Goal: Register for event/course

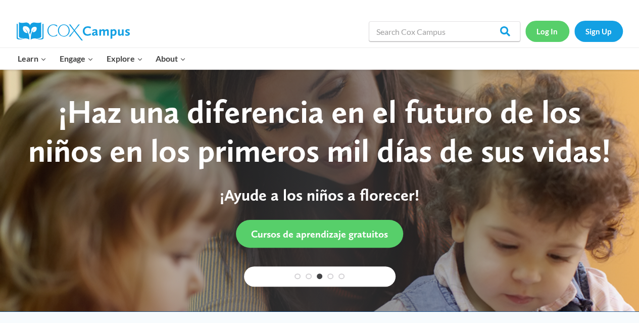
click at [515, 25] on link "Log In" at bounding box center [547, 31] width 44 height 21
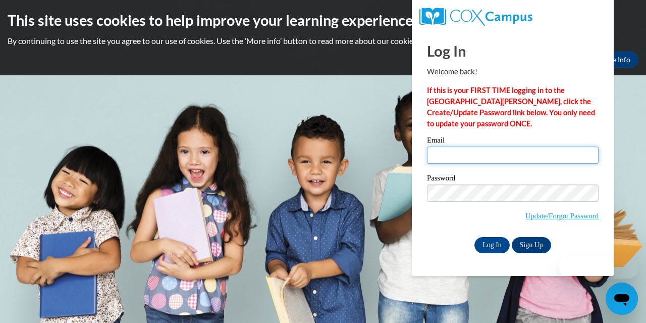
click at [508, 163] on input "Email" at bounding box center [513, 154] width 172 height 17
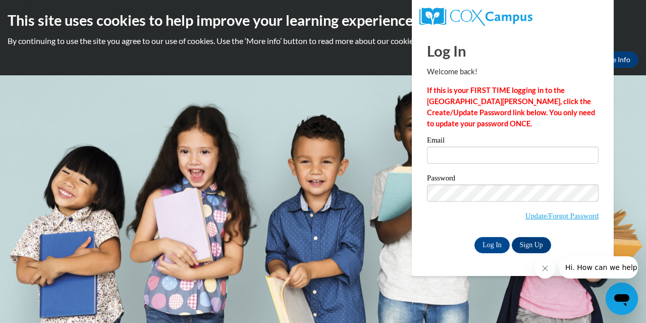
click at [496, 164] on div "Email" at bounding box center [513, 153] width 172 height 35
click at [488, 157] on input "Email" at bounding box center [513, 154] width 172 height 17
type input "[EMAIL_ADDRESS][PERSON_NAME][DOMAIN_NAME]"
click at [496, 246] on input "Log In" at bounding box center [492, 245] width 35 height 16
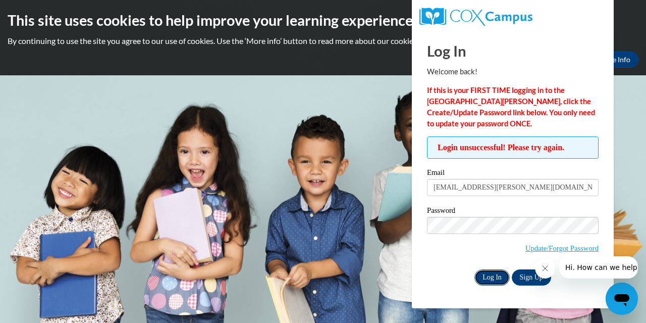
click at [490, 280] on input "Log In" at bounding box center [492, 277] width 35 height 16
click at [539, 252] on link "Update/Forgot Password" at bounding box center [562, 248] width 73 height 8
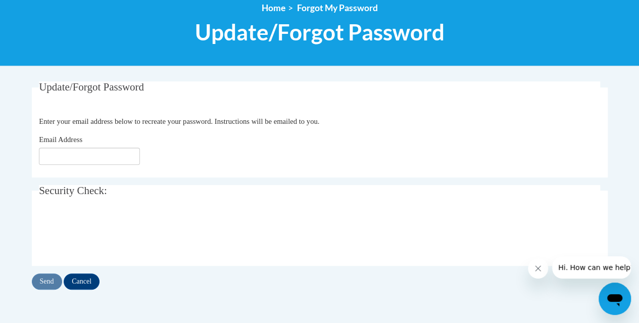
scroll to position [122, 0]
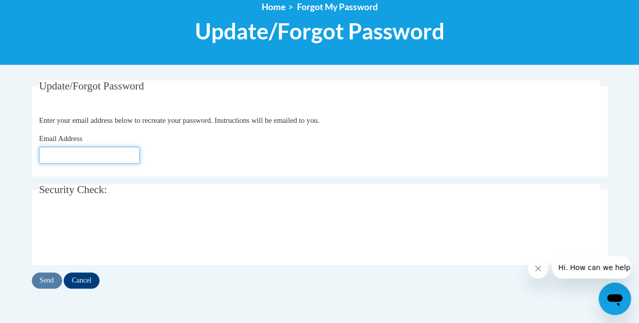
click at [131, 158] on input "Email Address" at bounding box center [89, 154] width 101 height 17
type input "destiney.shockley@gmail.com"
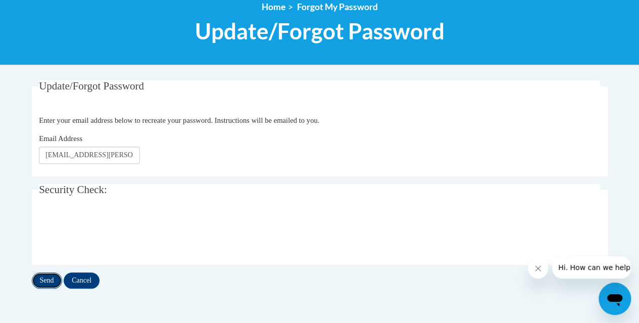
click at [55, 278] on input "Send" at bounding box center [47, 280] width 30 height 16
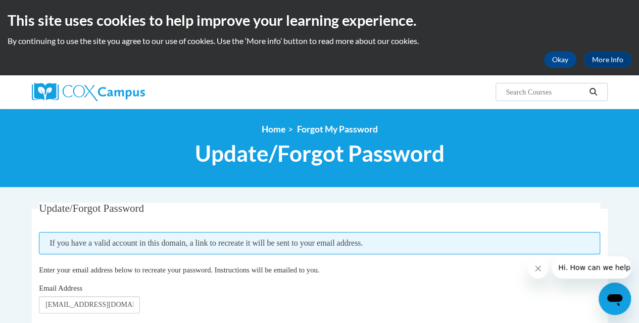
scroll to position [1, 0]
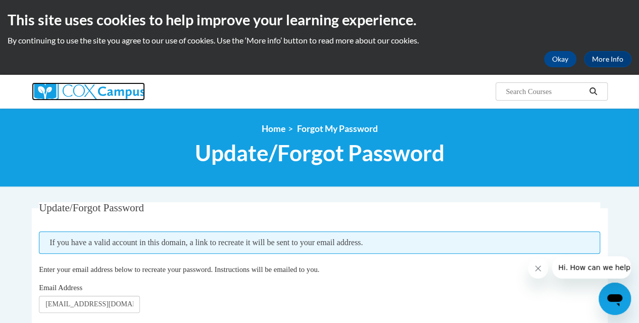
click at [106, 88] on img at bounding box center [88, 91] width 113 height 18
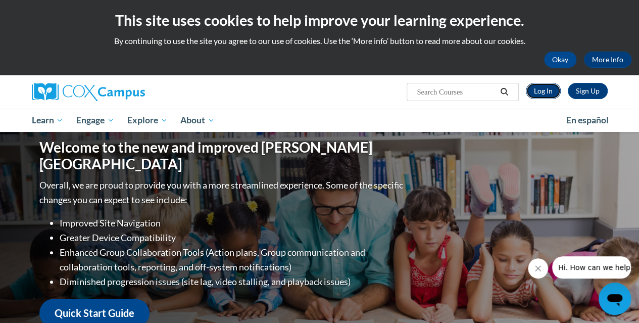
click at [543, 95] on link "Log In" at bounding box center [543, 91] width 35 height 16
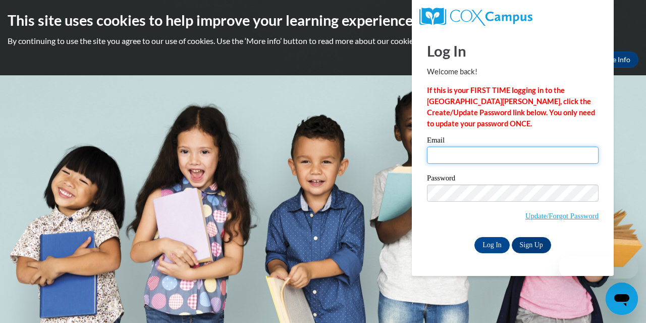
drag, startPoint x: 0, startPoint y: 0, endPoint x: 461, endPoint y: 157, distance: 486.7
click at [461, 157] on input "Email" at bounding box center [513, 154] width 172 height 17
type input "destiney.shockley@gmail.com"
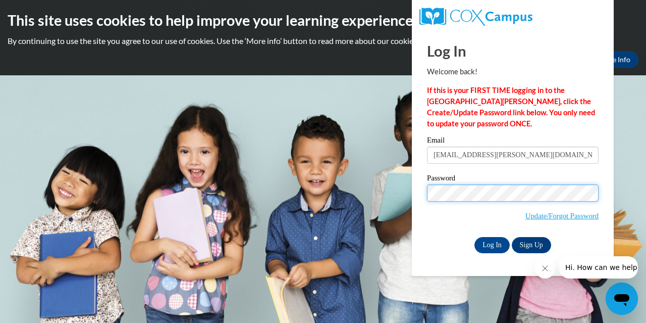
click at [475, 237] on input "Log In" at bounding box center [492, 245] width 35 height 16
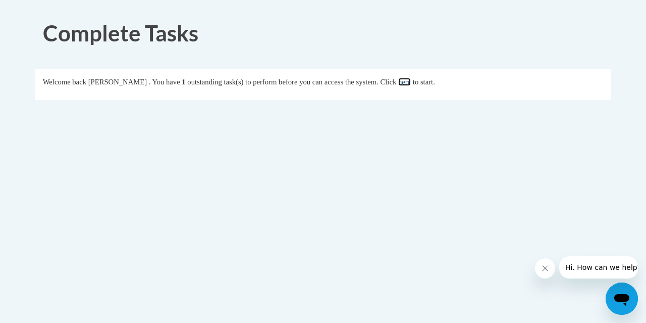
click at [411, 81] on link "here" at bounding box center [404, 82] width 13 height 8
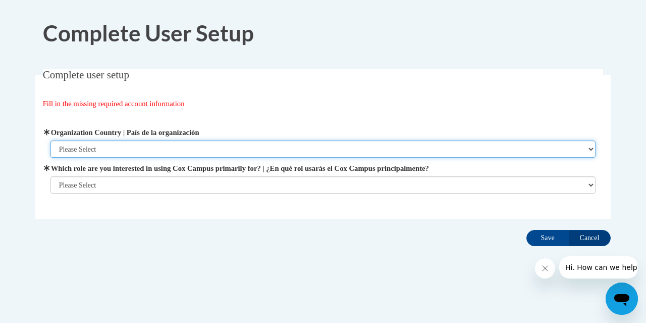
click at [370, 156] on select "Please Select United States | Estados Unidos Outside of the United States | Fue…" at bounding box center [324, 148] width 546 height 17
select select "ad49bcad-a171-4b2e-b99c-48b446064914"
click at [51, 140] on select "Please Select United States | Estados Unidos Outside of the United States | Fue…" at bounding box center [324, 148] width 546 height 17
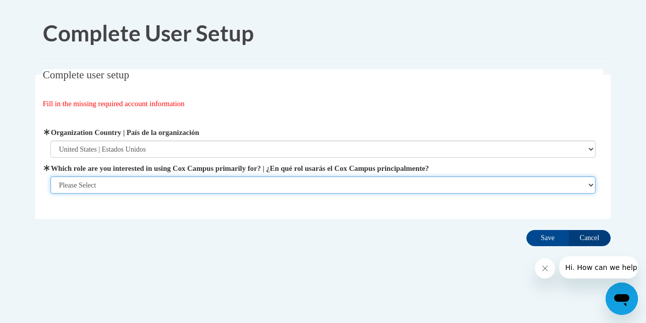
click at [354, 178] on select "Please Select College/University | Colegio/Universidad Community/Nonprofit Part…" at bounding box center [324, 184] width 546 height 17
select select "fbf2d438-af2f-41f8-98f1-81c410e29de3"
click at [51, 193] on select "Please Select College/University | Colegio/Universidad Community/Nonprofit Part…" at bounding box center [324, 184] width 546 height 17
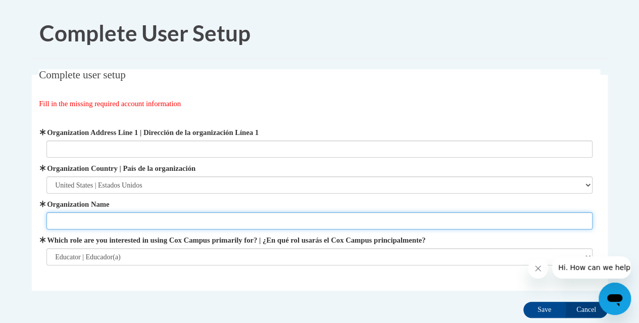
click at [290, 218] on input "Organization Name" at bounding box center [319, 220] width 546 height 17
type input "Drewcharterschool"
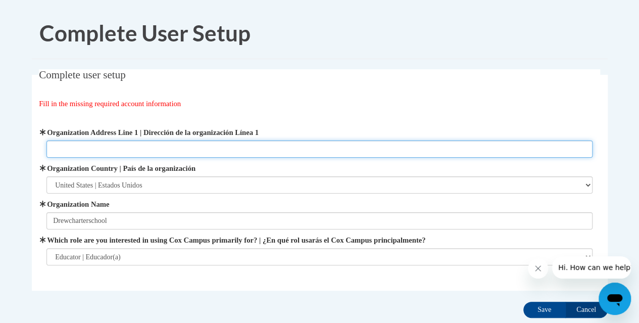
click at [240, 150] on input "Organization Address Line 1 | Dirección de la organización Línea 1" at bounding box center [319, 148] width 546 height 17
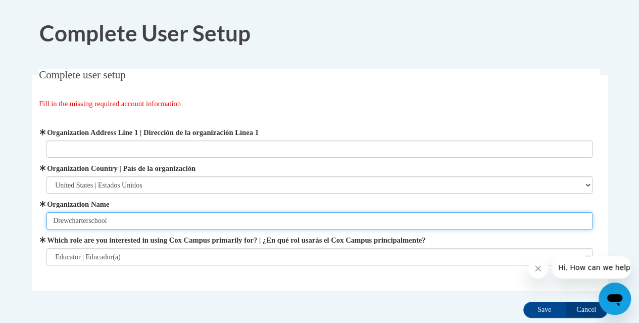
click at [212, 219] on input "Drewcharterschool" at bounding box center [319, 220] width 546 height 17
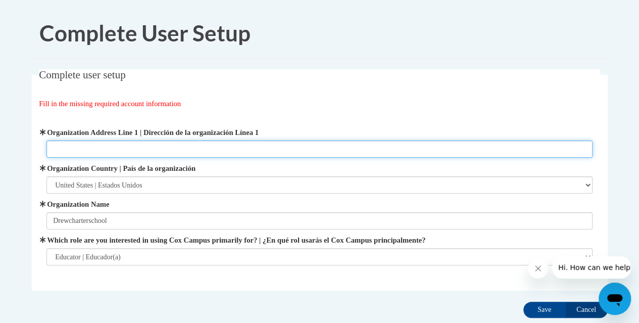
click at [224, 145] on input "Organization Address Line 1 | Dirección de la organización Línea 1" at bounding box center [319, 148] width 546 height 17
type input "300 eva davis way se"
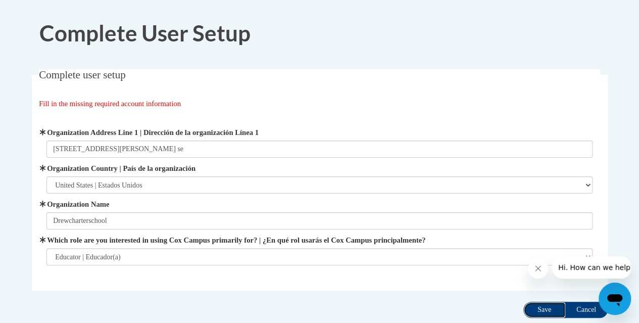
click at [546, 310] on input "Save" at bounding box center [544, 310] width 42 height 16
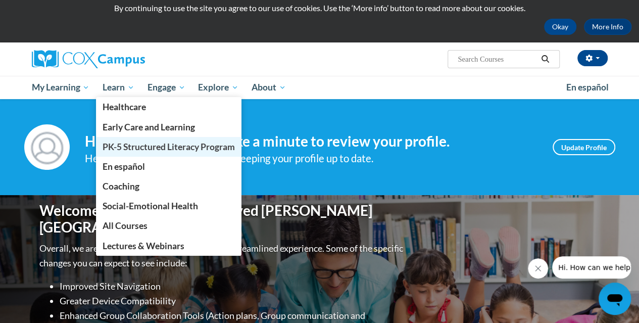
scroll to position [29, 0]
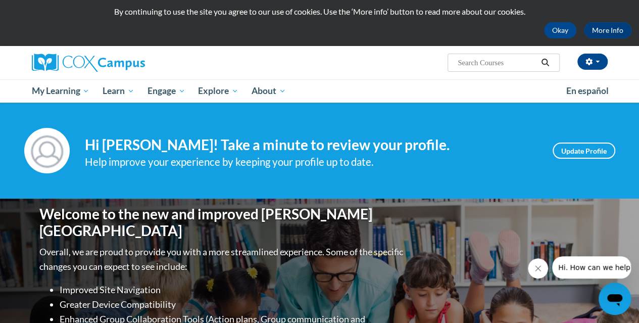
click at [460, 60] on input "Search..." at bounding box center [497, 63] width 81 height 12
type input "early literacy"
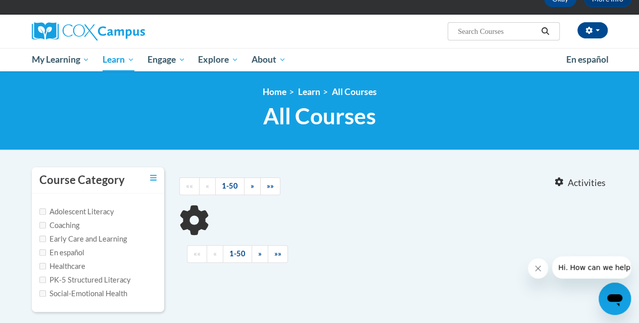
type input "early literacy"
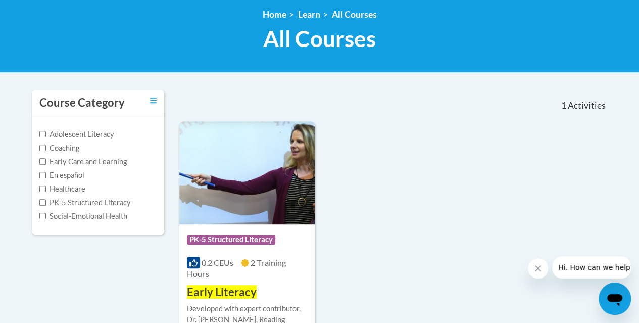
scroll to position [142, 0]
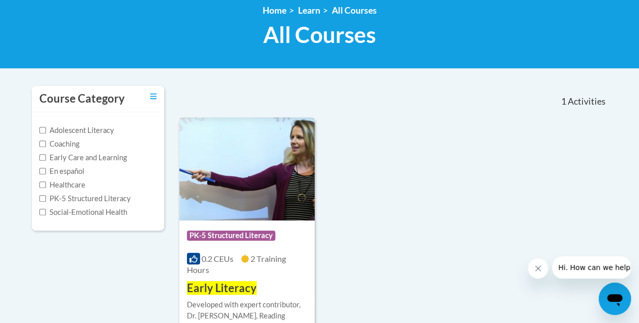
click at [234, 164] on img at bounding box center [246, 168] width 135 height 103
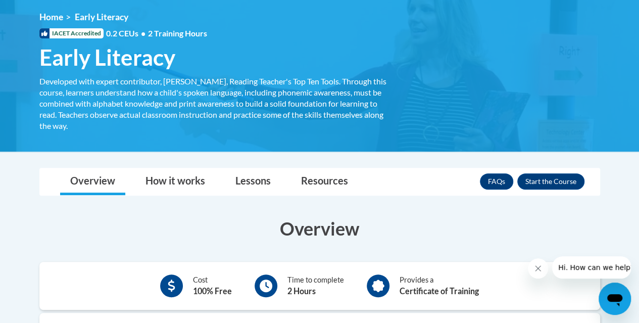
scroll to position [127, 0]
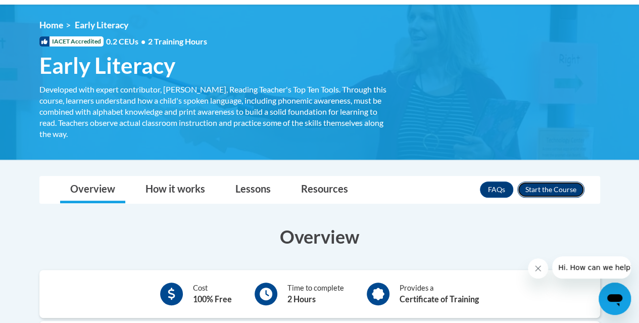
click at [544, 184] on button "Enroll" at bounding box center [550, 189] width 67 height 16
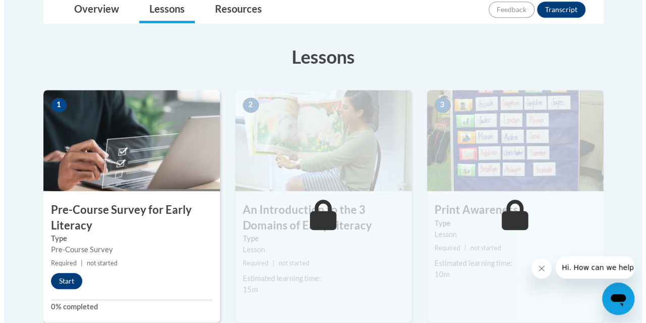
scroll to position [250, 0]
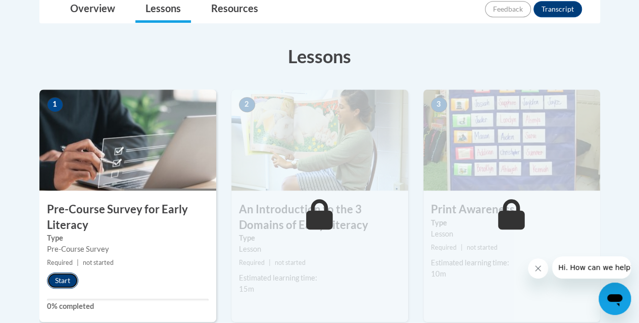
click at [60, 278] on button "Start" at bounding box center [62, 280] width 31 height 16
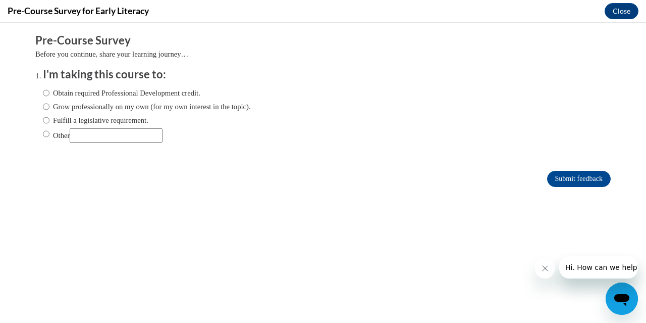
scroll to position [0, 0]
click at [126, 88] on label "Obtain required Professional Development credit." at bounding box center [122, 92] width 158 height 11
click at [49, 88] on input "Obtain required Professional Development credit." at bounding box center [46, 92] width 7 height 11
radio input "true"
click at [541, 269] on icon "Close message from company" at bounding box center [545, 268] width 8 height 8
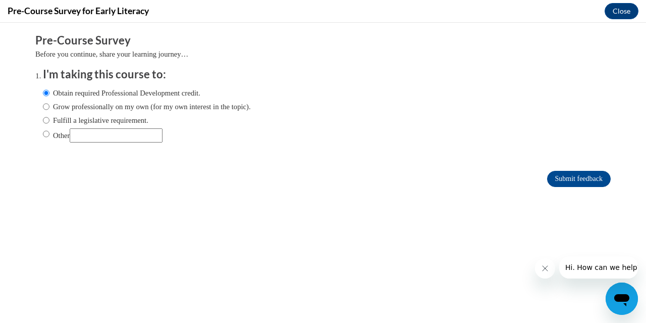
click at [549, 277] on button "Close message from company" at bounding box center [545, 268] width 20 height 20
drag, startPoint x: 6, startPoint y: 34, endPoint x: 14, endPoint y: 41, distance: 11.1
drag, startPoint x: 14, startPoint y: 41, endPoint x: 541, endPoint y: 269, distance: 574.4
click at [541, 269] on body "Comments Pre-Course Survey Before you continue, share your learning journey… I'…" at bounding box center [323, 173] width 646 height 300
click at [569, 167] on form "Pre-Course Survey Before you continue, share your learning journey… I'm taking …" at bounding box center [323, 115] width 576 height 165
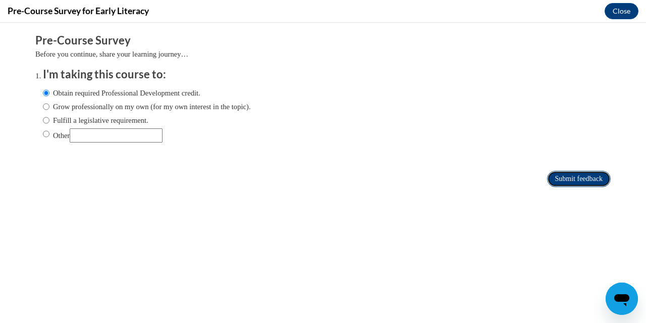
click at [569, 175] on input "Submit feedback" at bounding box center [579, 179] width 64 height 16
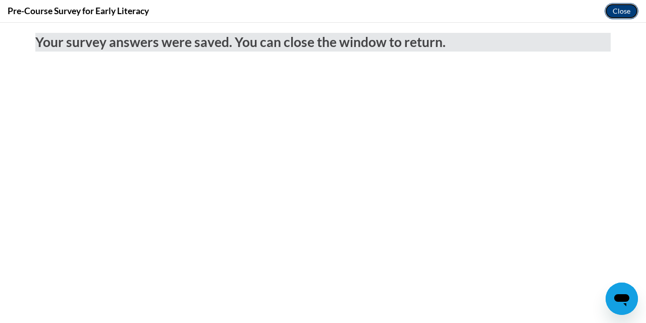
click at [624, 17] on button "Close" at bounding box center [622, 11] width 34 height 16
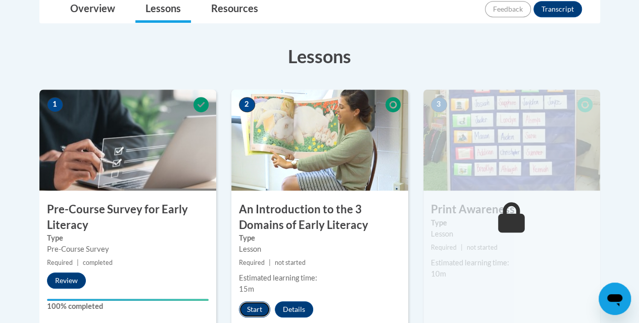
click at [247, 310] on button "Start" at bounding box center [254, 309] width 31 height 16
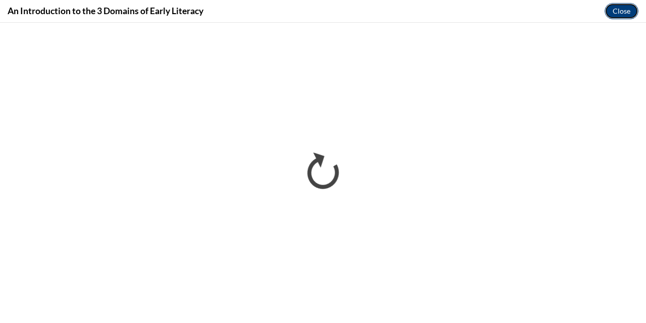
click at [623, 13] on button "Close" at bounding box center [622, 11] width 34 height 16
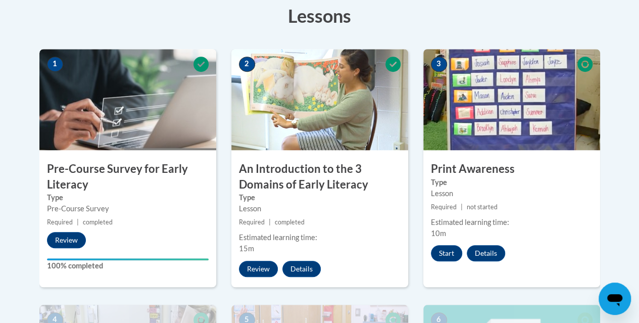
scroll to position [290, 0]
